Goal: Use online tool/utility: Utilize a website feature to perform a specific function

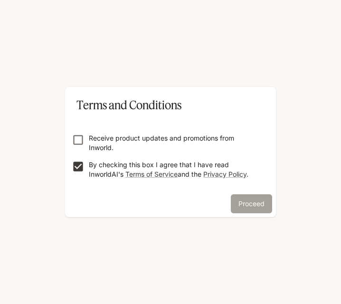
click at [249, 209] on button "Proceed" at bounding box center [251, 203] width 41 height 19
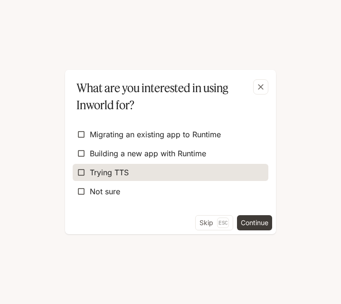
click at [110, 175] on span "Trying TTS" at bounding box center [109, 172] width 39 height 11
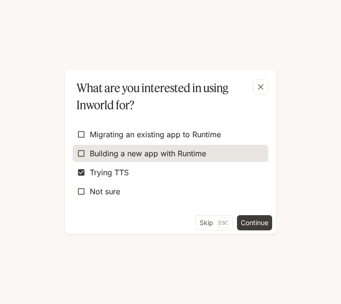
click at [103, 152] on span "Building a new app with Runtime" at bounding box center [148, 153] width 116 height 11
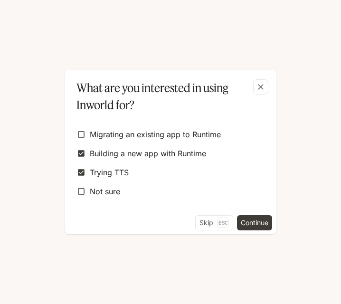
click at [256, 225] on button "Continue" at bounding box center [254, 222] width 35 height 15
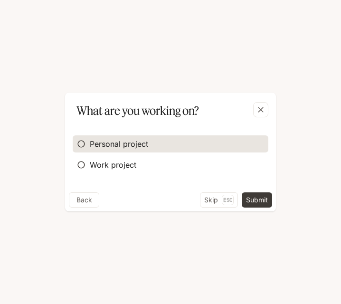
click at [116, 144] on span "Personal project" at bounding box center [119, 143] width 58 height 11
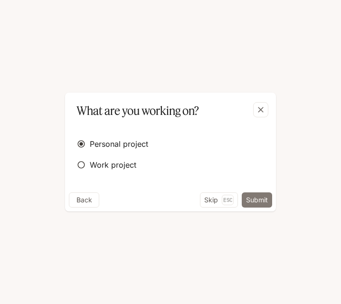
click at [250, 199] on button "Submit" at bounding box center [257, 199] width 30 height 15
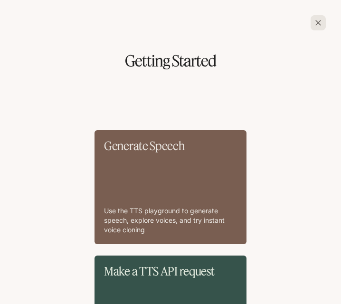
click at [175, 178] on div "Generate Speech Use the TTS playground to generate speech, explore voices, and …" at bounding box center [170, 187] width 133 height 95
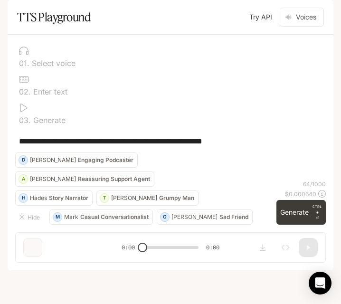
click at [322, 209] on div at bounding box center [171, 180] width 326 height 57
click at [39, 67] on p "Select voice" at bounding box center [52, 63] width 46 height 8
click at [25, 55] on icon at bounding box center [23, 51] width 9 height 9
click at [82, 67] on div "0 1 . Select voice" at bounding box center [170, 63] width 303 height 8
click at [303, 27] on button "Voices" at bounding box center [302, 17] width 44 height 19
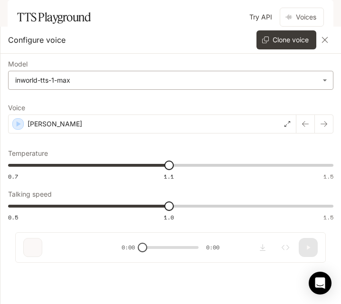
click at [195, 84] on body "**********" at bounding box center [170, 152] width 341 height 304
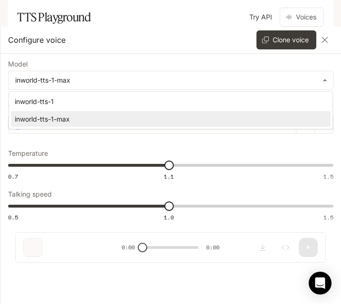
click at [193, 86] on div at bounding box center [170, 152] width 341 height 304
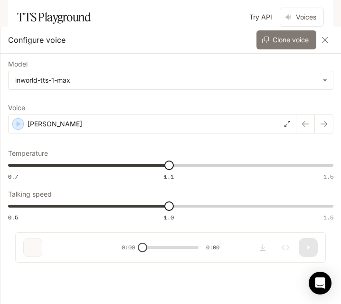
click at [278, 40] on button "Clone voice" at bounding box center [286, 39] width 60 height 19
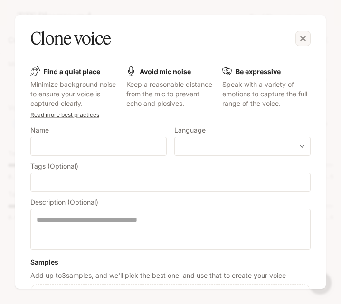
click at [300, 36] on icon "button" at bounding box center [303, 39] width 6 height 6
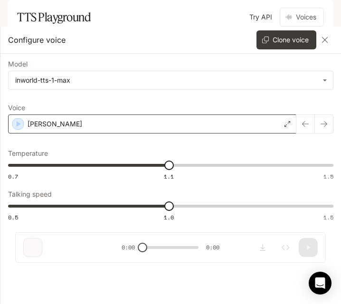
click at [266, 125] on div "[PERSON_NAME]" at bounding box center [152, 123] width 288 height 19
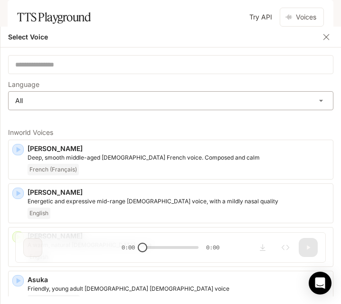
click at [163, 103] on body "**********" at bounding box center [170, 152] width 341 height 304
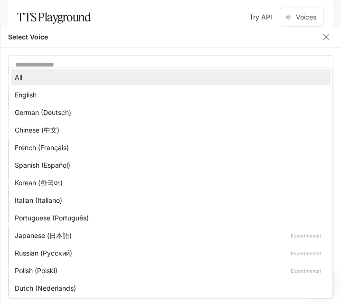
click at [186, 56] on div at bounding box center [170, 152] width 341 height 304
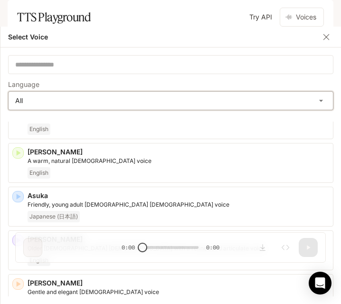
scroll to position [95, 0]
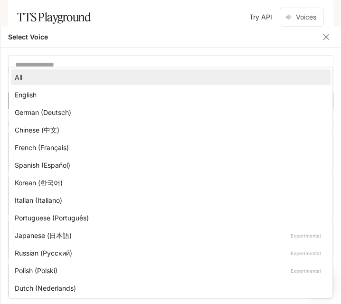
click at [110, 101] on body "**********" at bounding box center [170, 152] width 341 height 304
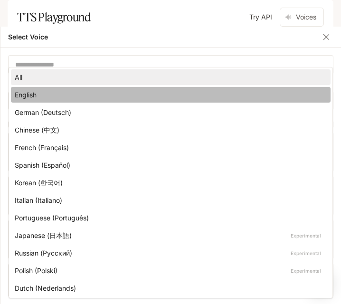
click at [129, 90] on div "English" at bounding box center [169, 95] width 308 height 10
type input "*****"
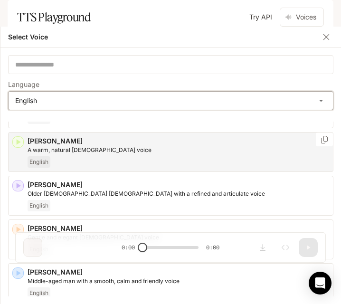
scroll to position [99, 0]
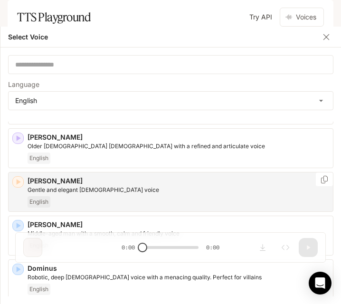
click at [156, 187] on p "Gentle and elegant [DEMOGRAPHIC_DATA] voice" at bounding box center [178, 190] width 301 height 9
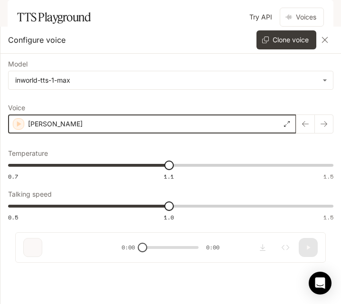
click at [17, 124] on icon "button" at bounding box center [18, 123] width 9 height 9
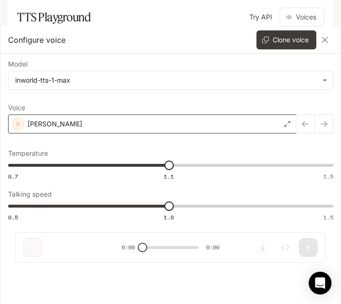
click at [287, 122] on icon at bounding box center [287, 124] width 6 height 6
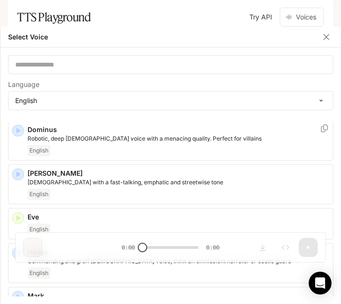
scroll to position [285, 0]
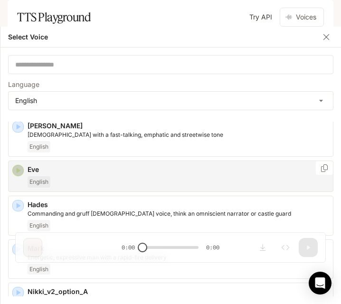
click at [14, 169] on icon "button" at bounding box center [17, 170] width 9 height 9
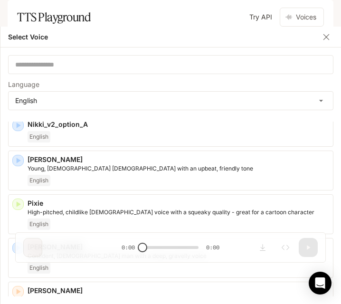
scroll to position [475, 0]
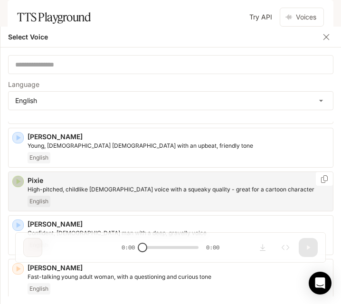
click at [21, 178] on icon "button" at bounding box center [17, 181] width 9 height 9
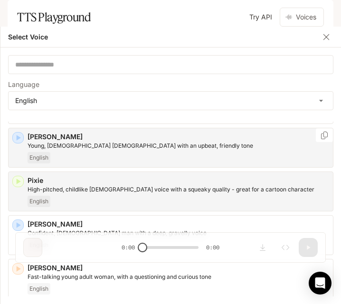
click at [19, 139] on icon "button" at bounding box center [17, 137] width 9 height 9
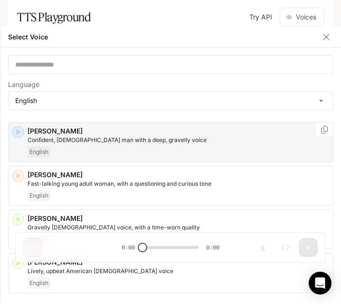
scroll to position [570, 0]
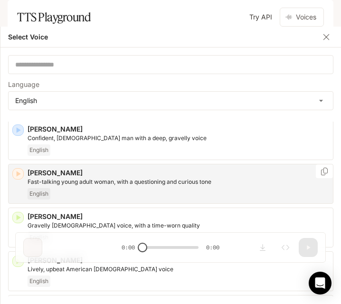
click at [20, 173] on icon "button" at bounding box center [17, 173] width 9 height 9
click at [20, 173] on div "[PERSON_NAME]-talking young adult woman, with a questioning and curious [PERSON…" at bounding box center [170, 184] width 325 height 40
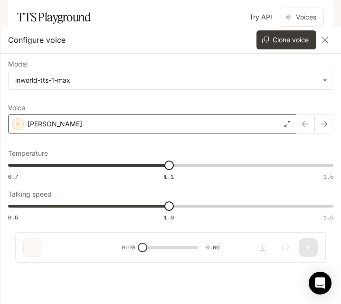
click at [287, 123] on icon at bounding box center [287, 124] width 6 height 6
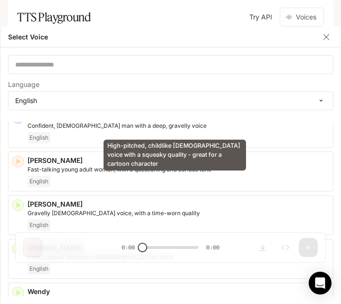
scroll to position [608, 0]
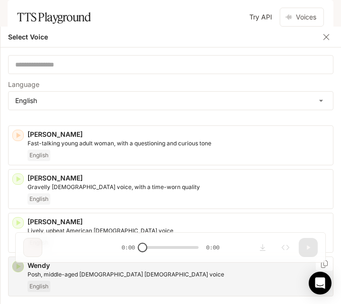
click at [17, 265] on icon "button" at bounding box center [19, 266] width 4 height 6
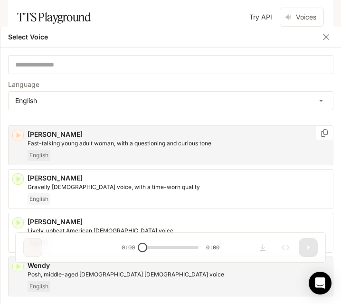
click at [16, 133] on icon "button" at bounding box center [17, 135] width 9 height 9
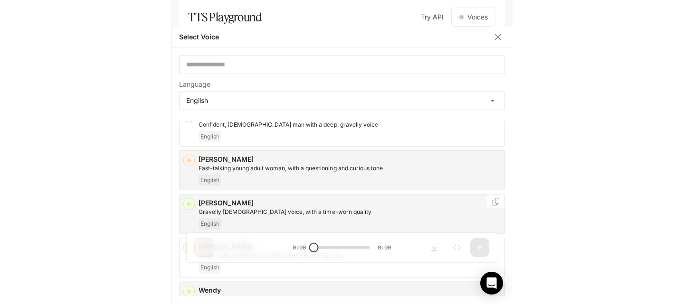
scroll to position [561, 0]
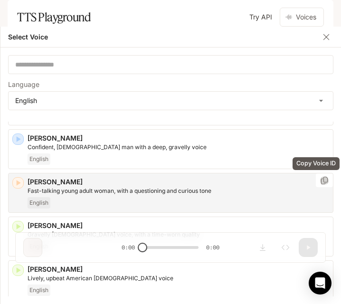
click at [319, 179] on icon "Copy Voice ID" at bounding box center [323, 181] width 9 height 8
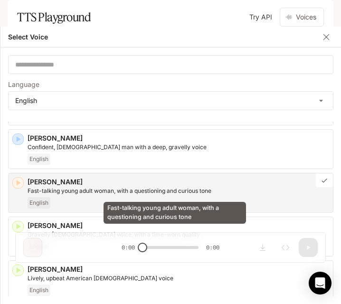
click at [103, 187] on p "Fast-talking young adult woman, with a questioning and curious tone" at bounding box center [178, 191] width 301 height 9
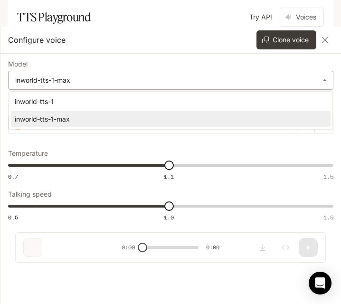
click at [325, 81] on body "**********" at bounding box center [170, 152] width 341 height 304
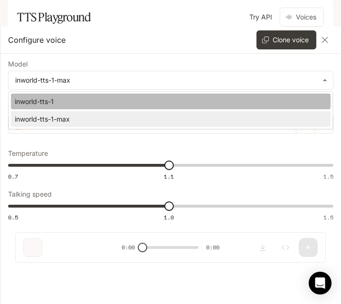
click at [292, 103] on div "inworld-tts-1" at bounding box center [169, 101] width 308 height 10
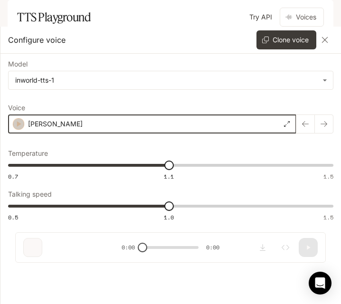
click at [20, 122] on icon "button" at bounding box center [18, 123] width 9 height 9
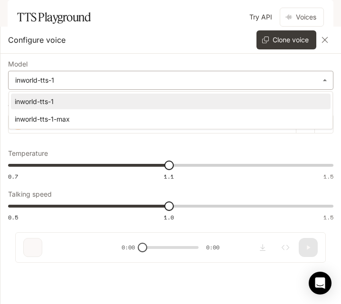
click at [326, 80] on body "**********" at bounding box center [170, 152] width 341 height 304
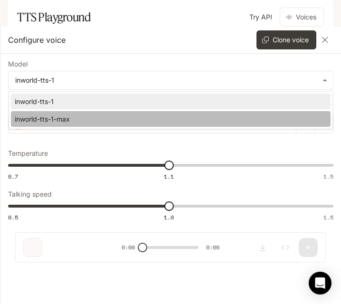
click at [275, 117] on div "inworld-tts-1-max" at bounding box center [169, 119] width 308 height 10
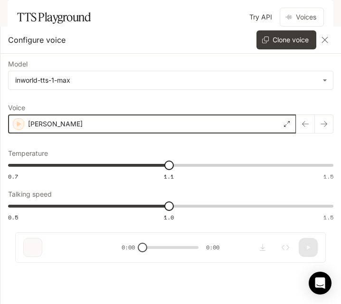
click at [18, 123] on icon "button" at bounding box center [19, 124] width 4 height 6
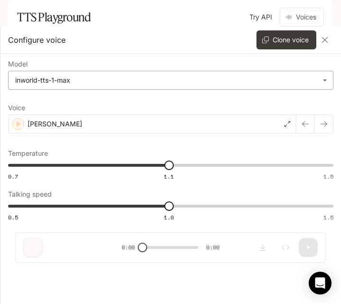
click at [323, 81] on body "**********" at bounding box center [170, 152] width 341 height 304
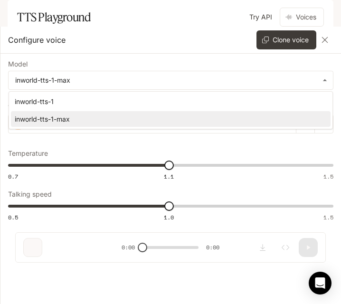
click at [244, 100] on div "inworld-tts-1" at bounding box center [169, 101] width 308 height 10
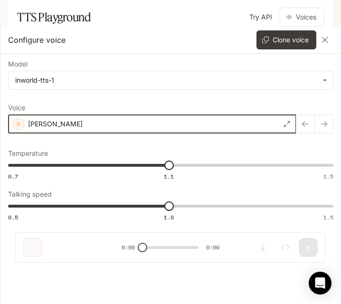
click at [20, 123] on icon "button" at bounding box center [18, 123] width 9 height 9
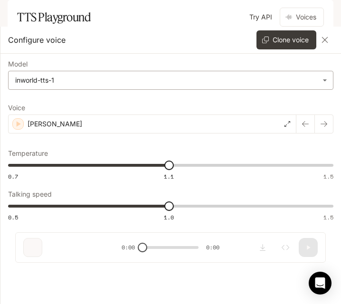
click at [327, 79] on body "**********" at bounding box center [170, 152] width 341 height 304
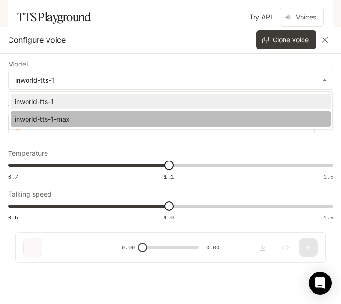
click at [273, 114] on div "inworld-tts-1-max" at bounding box center [169, 119] width 308 height 10
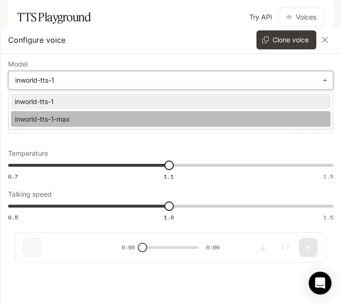
type input "**********"
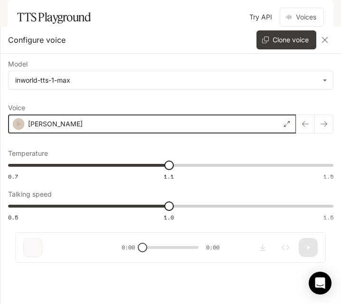
click at [16, 121] on icon "button" at bounding box center [18, 123] width 9 height 9
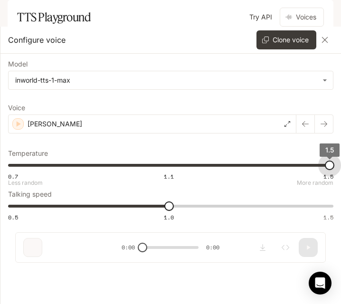
drag, startPoint x: 169, startPoint y: 166, endPoint x: 333, endPoint y: 160, distance: 164.3
click at [333, 160] on span "1.5" at bounding box center [329, 164] width 9 height 9
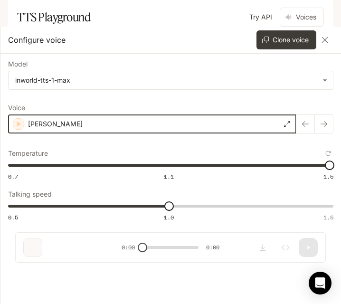
click at [17, 124] on icon "button" at bounding box center [19, 124] width 4 height 6
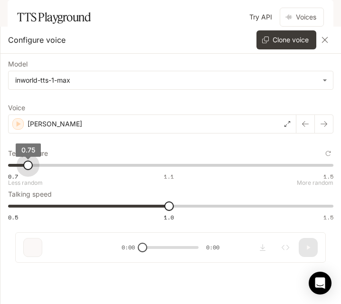
drag, startPoint x: 329, startPoint y: 164, endPoint x: 30, endPoint y: 161, distance: 298.6
click at [30, 161] on span "0.75" at bounding box center [27, 164] width 9 height 9
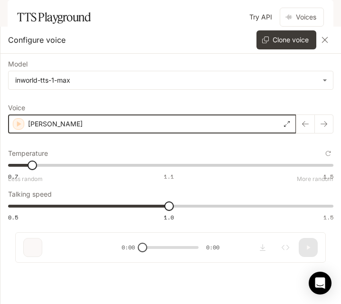
click at [19, 122] on icon "button" at bounding box center [19, 124] width 4 height 6
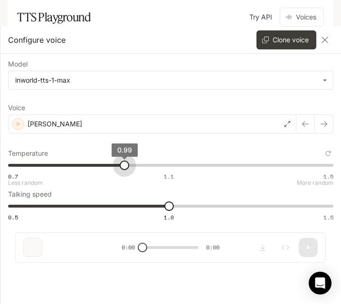
drag, startPoint x: 32, startPoint y: 165, endPoint x: 123, endPoint y: 174, distance: 91.5
click at [123, 170] on span "0.99" at bounding box center [124, 164] width 9 height 9
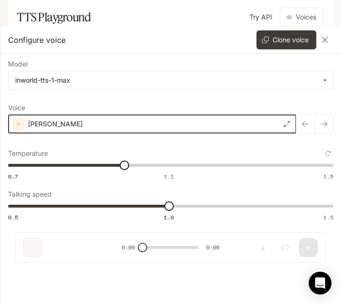
click at [19, 126] on icon "button" at bounding box center [18, 123] width 9 height 9
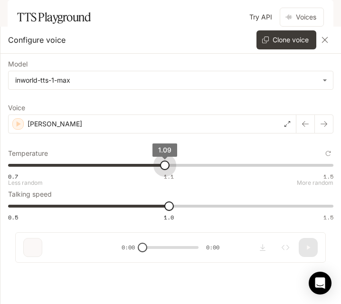
type input "***"
drag, startPoint x: 124, startPoint y: 166, endPoint x: 170, endPoint y: 166, distance: 46.0
click at [170, 166] on span "1.1" at bounding box center [168, 164] width 9 height 9
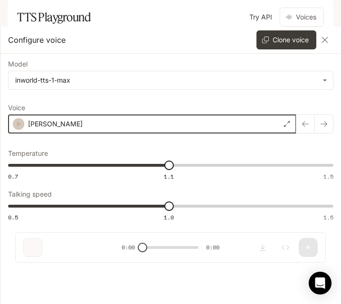
click at [18, 125] on icon "button" at bounding box center [19, 124] width 4 height 6
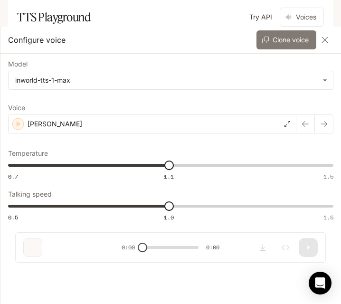
click at [294, 38] on button "Clone voice" at bounding box center [286, 39] width 60 height 19
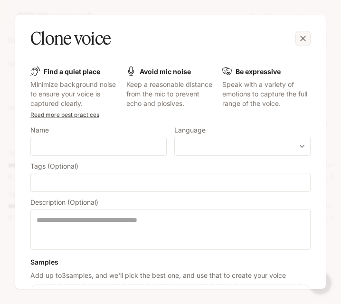
click at [299, 42] on icon "button" at bounding box center [302, 38] width 9 height 9
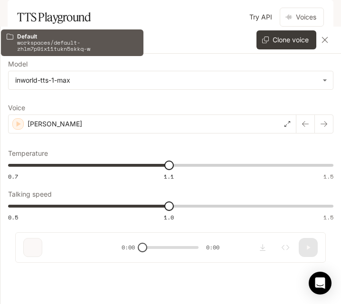
click at [61, 19] on button "Default" at bounding box center [54, 13] width 53 height 19
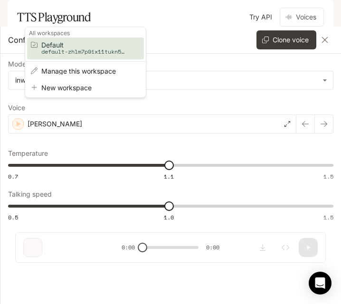
click at [107, 18] on div "Open workspace menu" at bounding box center [170, 152] width 341 height 304
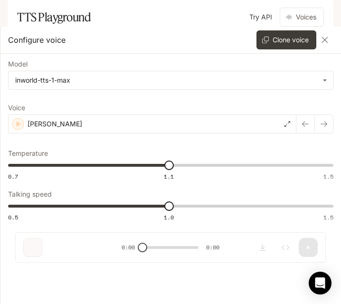
drag, startPoint x: 147, startPoint y: 273, endPoint x: 158, endPoint y: 274, distance: 11.0
click at [158, 274] on div "**********" at bounding box center [170, 165] width 341 height 277
click at [50, 41] on p "Configure voice" at bounding box center [36, 39] width 57 height 11
click at [324, 38] on icon "button" at bounding box center [324, 39] width 9 height 9
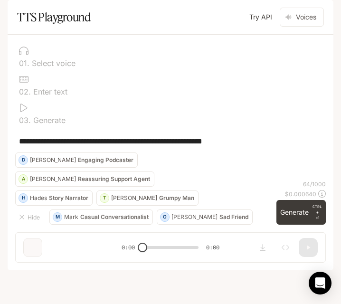
click at [43, 67] on p "Select voice" at bounding box center [52, 63] width 46 height 8
click at [26, 71] on div "0 1 . Select voice" at bounding box center [170, 56] width 310 height 28
click at [40, 71] on div "0 1 . Select voice" at bounding box center [170, 56] width 310 height 28
click at [296, 27] on button "Voices" at bounding box center [302, 17] width 44 height 19
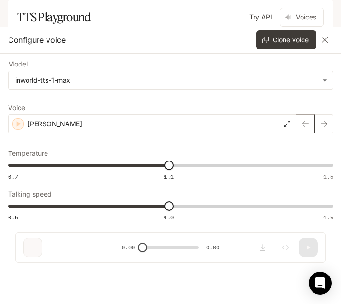
click at [305, 122] on icon "button" at bounding box center [305, 124] width 8 height 8
click at [320, 122] on div at bounding box center [314, 123] width 37 height 19
click at [324, 122] on div at bounding box center [314, 123] width 37 height 19
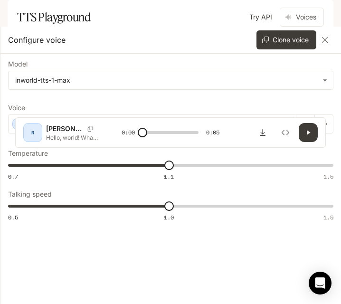
click at [324, 122] on icon "button" at bounding box center [324, 124] width 8 height 8
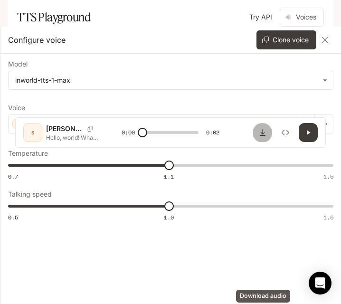
click at [263, 136] on icon "Download audio" at bounding box center [263, 133] width 8 height 8
click at [306, 136] on icon "button" at bounding box center [308, 133] width 8 height 8
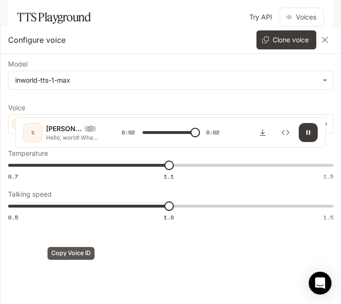
click at [85, 131] on icon "Copy Voice ID" at bounding box center [89, 129] width 9 height 6
type input "*"
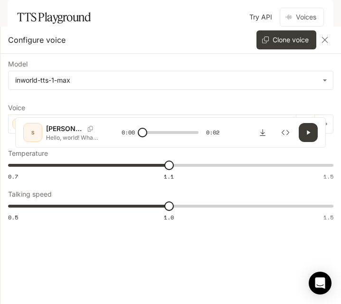
click at [325, 39] on icon "button" at bounding box center [324, 39] width 9 height 9
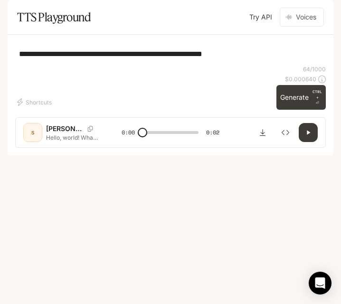
drag, startPoint x: 261, startPoint y: 80, endPoint x: 1, endPoint y: 66, distance: 259.6
click at [1, 66] on div "**********" at bounding box center [170, 152] width 341 height 304
paste textarea "**********"
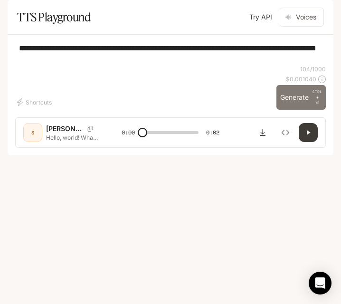
type textarea "**********"
click at [287, 110] on button "Generate CTRL + ⏎" at bounding box center [300, 97] width 49 height 25
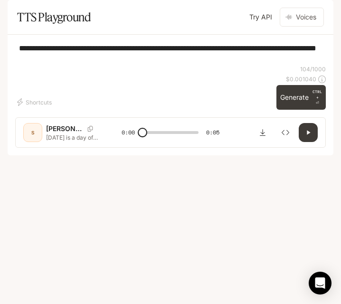
click at [320, 152] on div at bounding box center [171, 123] width 326 height 57
click at [306, 152] on div at bounding box center [171, 123] width 326 height 57
click at [307, 152] on div at bounding box center [171, 123] width 326 height 57
drag, startPoint x: 143, startPoint y: 274, endPoint x: 168, endPoint y: 276, distance: 24.8
click at [168, 137] on span at bounding box center [165, 132] width 9 height 9
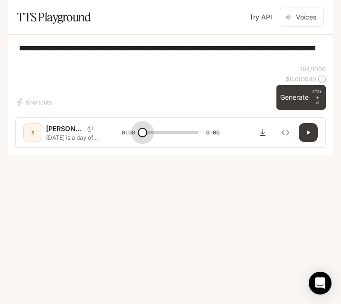
drag, startPoint x: 169, startPoint y: 274, endPoint x: 110, endPoint y: 275, distance: 59.4
click at [110, 142] on div "S [PERSON_NAME] [DATE] is a day of coffee, [PERSON_NAME] on my lap, and Dark So…" at bounding box center [170, 132] width 294 height 19
click at [302, 142] on button "button" at bounding box center [308, 132] width 19 height 19
type input "*"
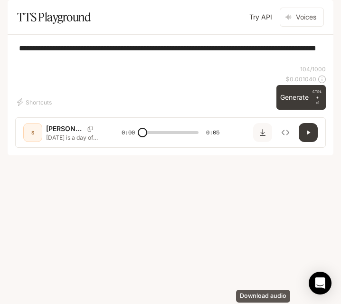
click at [265, 136] on icon "Download audio" at bounding box center [263, 133] width 8 height 8
click at [191, 65] on div "**********" at bounding box center [170, 53] width 310 height 23
